Goal: Information Seeking & Learning: Learn about a topic

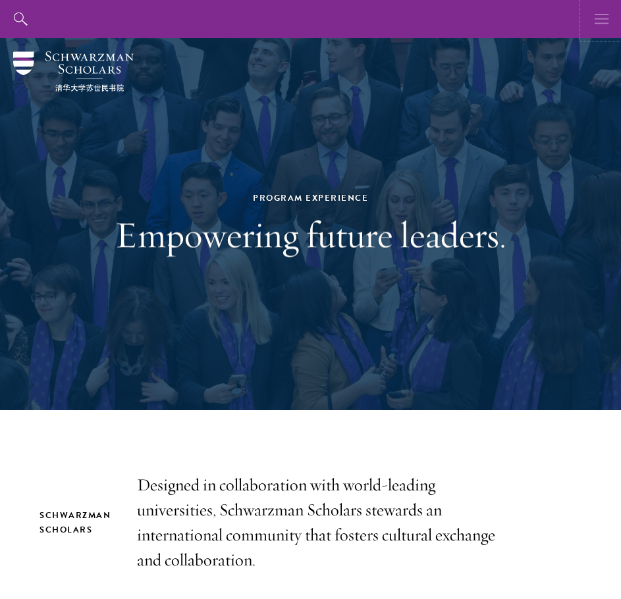
click at [595, 30] on icon "button" at bounding box center [602, 19] width 14 height 38
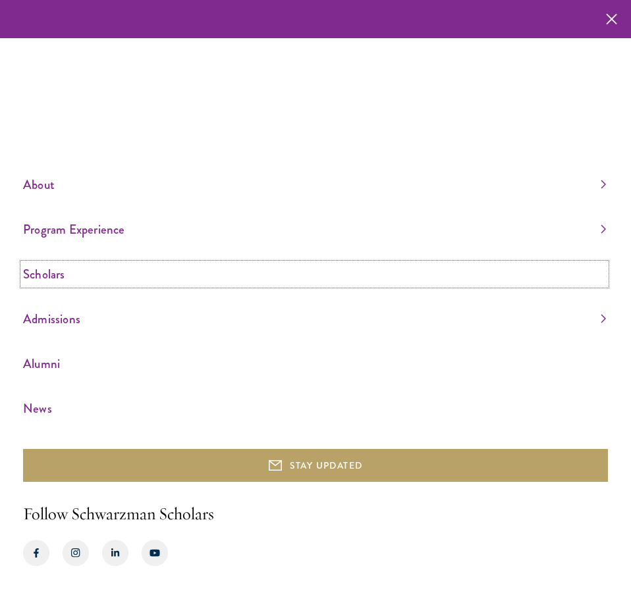
click at [55, 276] on link "Scholars" at bounding box center [314, 274] width 583 height 22
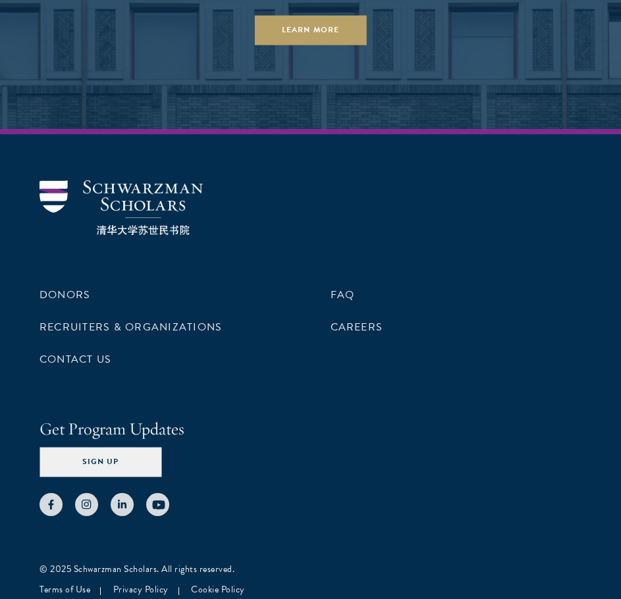
scroll to position [5186, 0]
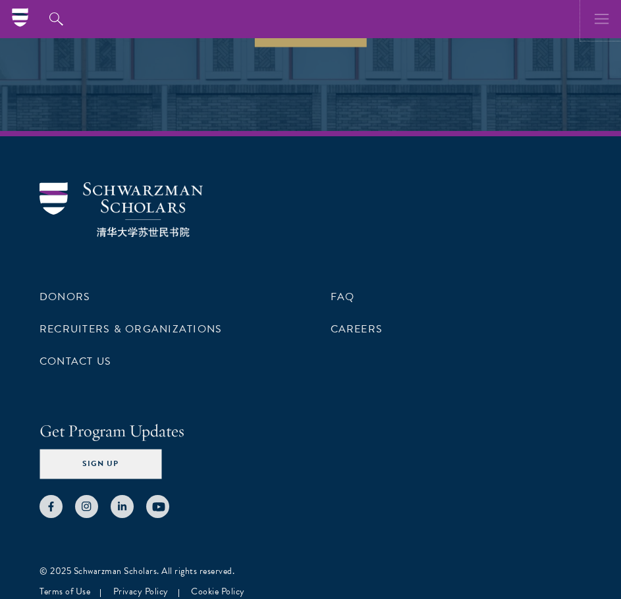
click at [601, 13] on icon "button" at bounding box center [602, 19] width 14 height 38
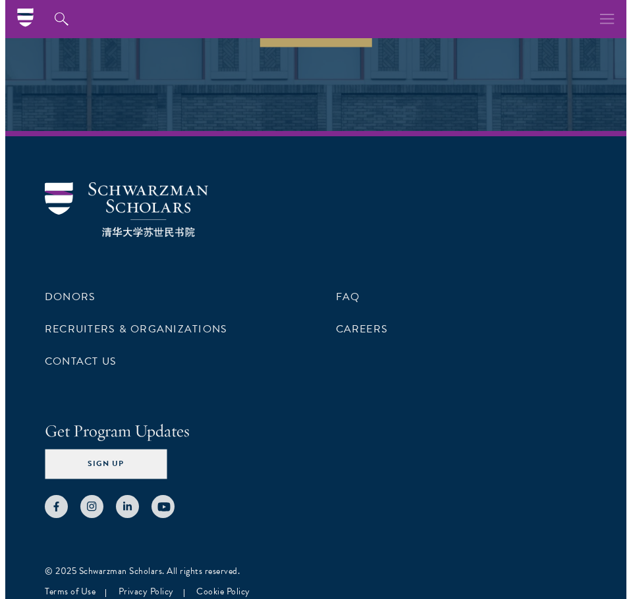
scroll to position [5153, 0]
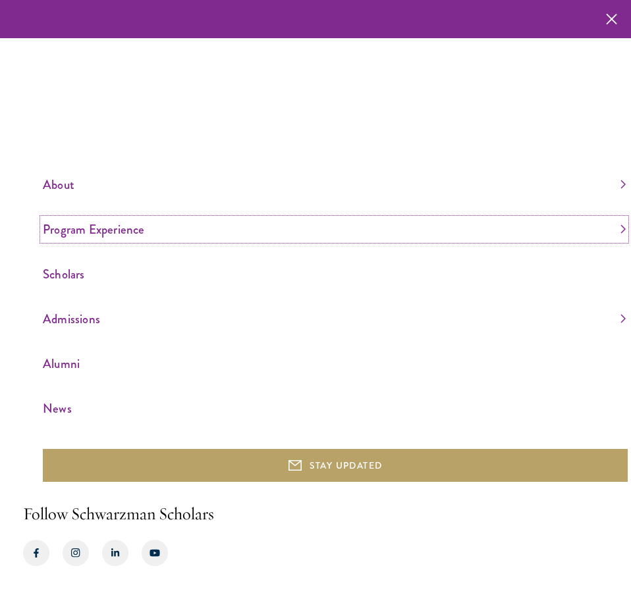
click at [112, 227] on link "Program Experience" at bounding box center [334, 230] width 583 height 22
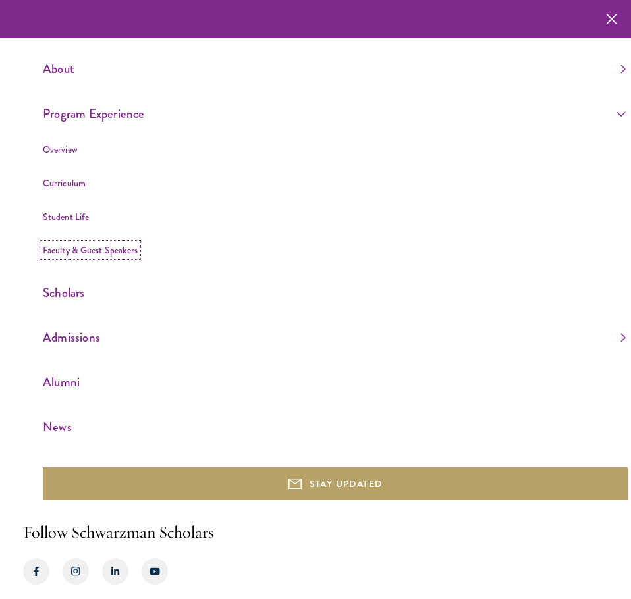
click at [72, 248] on link "Faculty & Guest Speakers" at bounding box center [90, 250] width 95 height 13
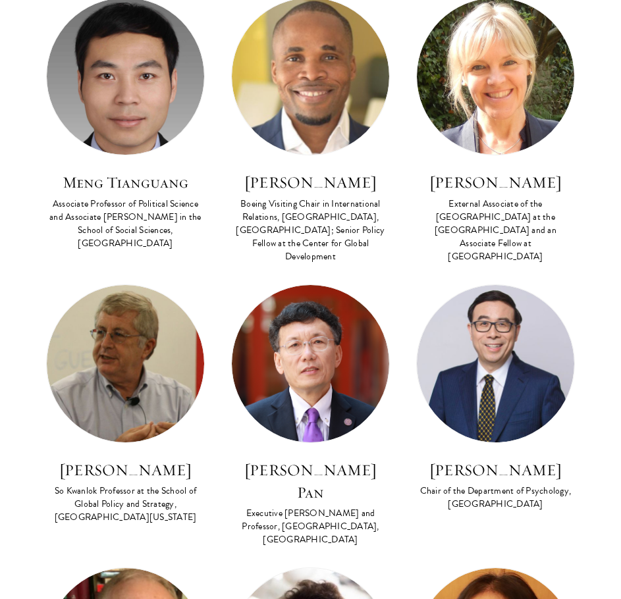
scroll to position [3687, 0]
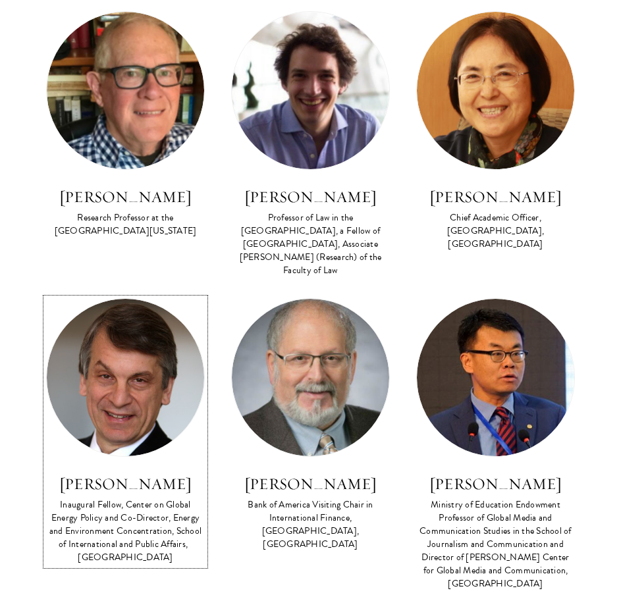
click at [140, 498] on div "Inaugural Fellow, Center on Global Energy Policy and Co-Director, Energy and En…" at bounding box center [125, 531] width 159 height 66
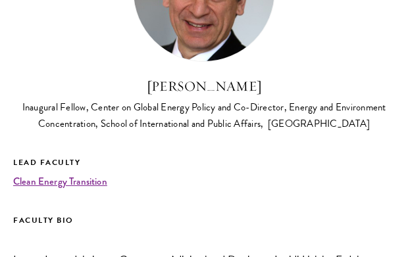
scroll to position [109, 0]
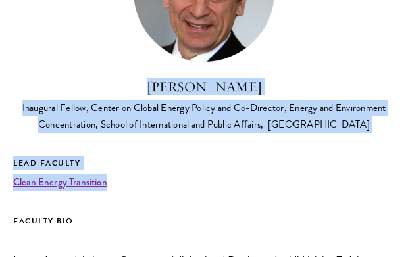
drag, startPoint x: 146, startPoint y: 89, endPoint x: 363, endPoint y: 184, distance: 237.1
click at [363, 184] on div "David Sandalow Inaugural Fellow, Center on Global Energy Policy and Co-Director…" at bounding box center [204, 248] width 382 height 657
copy div "David Sandalow Inaugural Fellow, Center on Global Energy Policy and Co-Director…"
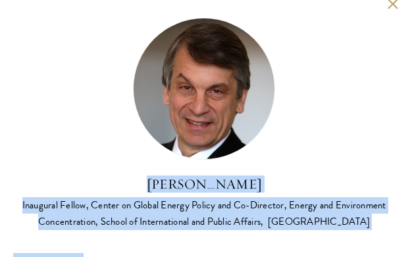
scroll to position [0, 0]
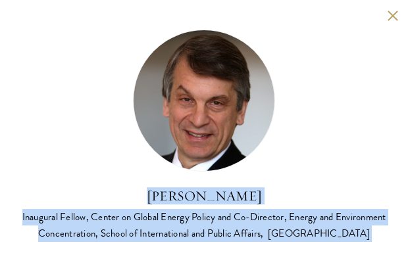
click at [344, 208] on div "David Sandalow Inaugural Fellow, Center on Global Energy Policy and Co-Director…" at bounding box center [204, 215] width 382 height 54
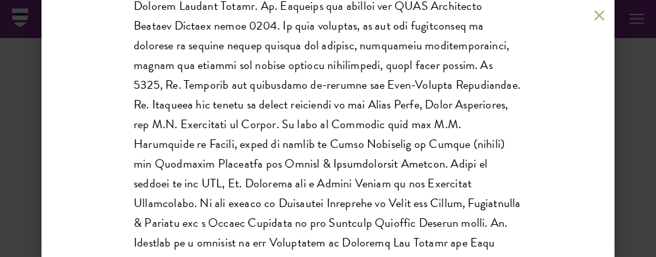
scroll to position [515, 0]
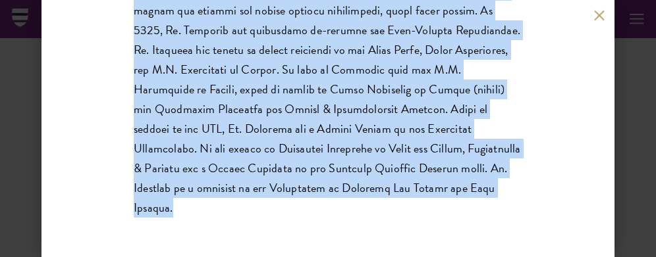
drag, startPoint x: 271, startPoint y: 132, endPoint x: 425, endPoint y: 182, distance: 162.0
copy div "David Sandalow Inaugural Fellow, Center on Global Energy Policy and Co-Director…"
click at [591, 16] on div "David Sandalow Inaugural Fellow, Center on Global Energy Policy and Co-Director…" at bounding box center [327, 128] width 573 height 257
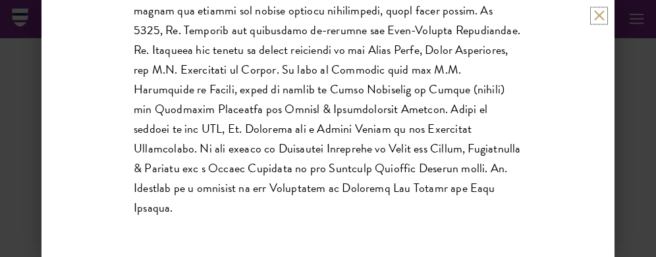
click at [597, 16] on button at bounding box center [598, 15] width 11 height 11
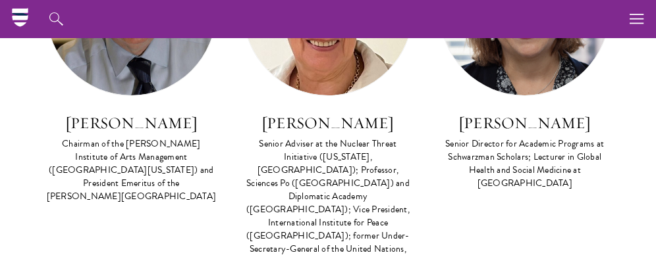
scroll to position [3851, 0]
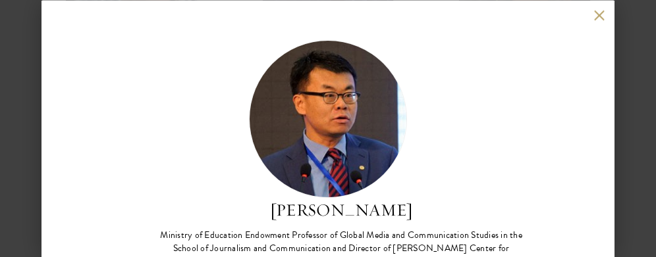
click at [601, 16] on button at bounding box center [598, 15] width 11 height 11
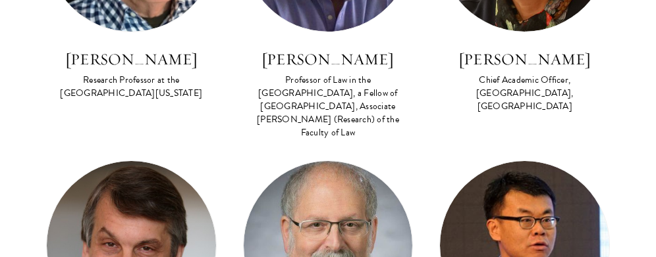
scroll to position [934, 0]
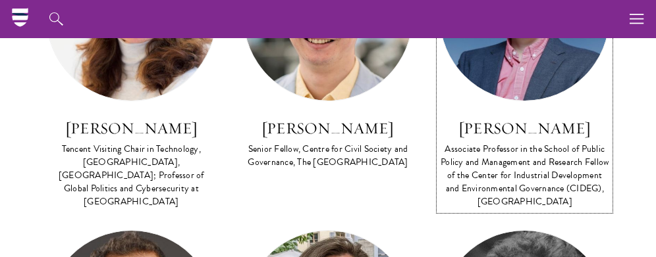
click at [510, 131] on h3 "Chen Jidong" at bounding box center [524, 128] width 171 height 22
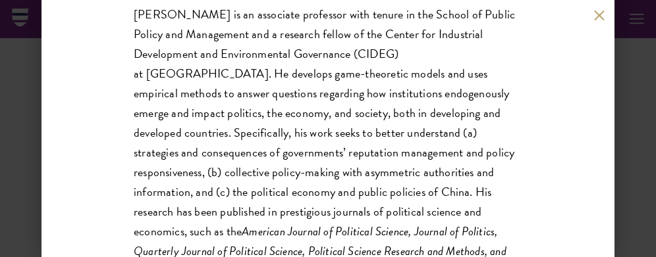
scroll to position [528, 0]
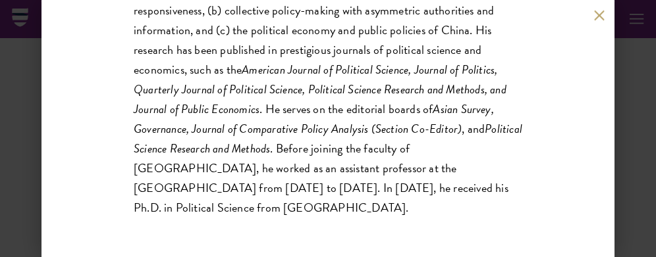
drag, startPoint x: 287, startPoint y: 135, endPoint x: 315, endPoint y: 203, distance: 73.2
copy div "Chen Jidong Associate Professor in the School of Public Policy and Management a…"
click at [598, 14] on button at bounding box center [598, 15] width 11 height 11
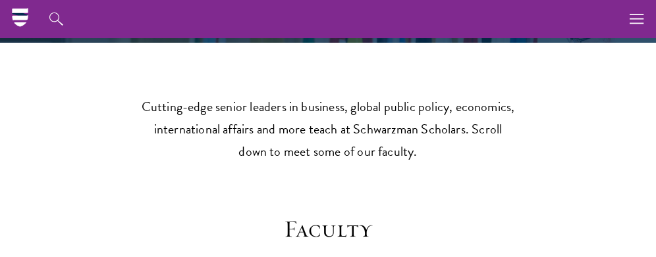
scroll to position [5970, 0]
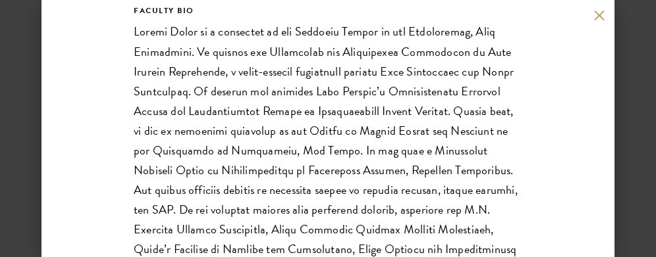
scroll to position [477, 0]
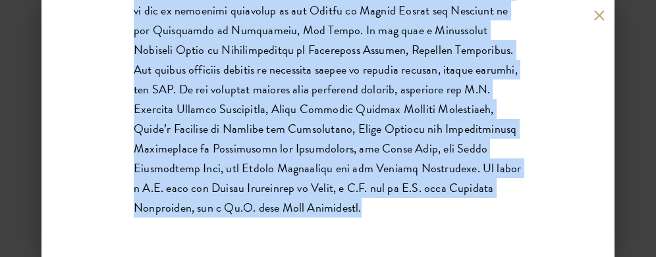
drag, startPoint x: 284, startPoint y: 209, endPoint x: 439, endPoint y: 211, distance: 154.1
copy div "Zhang Junjie Professor, Nicholas School of the Environment, Duke University; Di…"
